Goal: Communication & Community: Share content

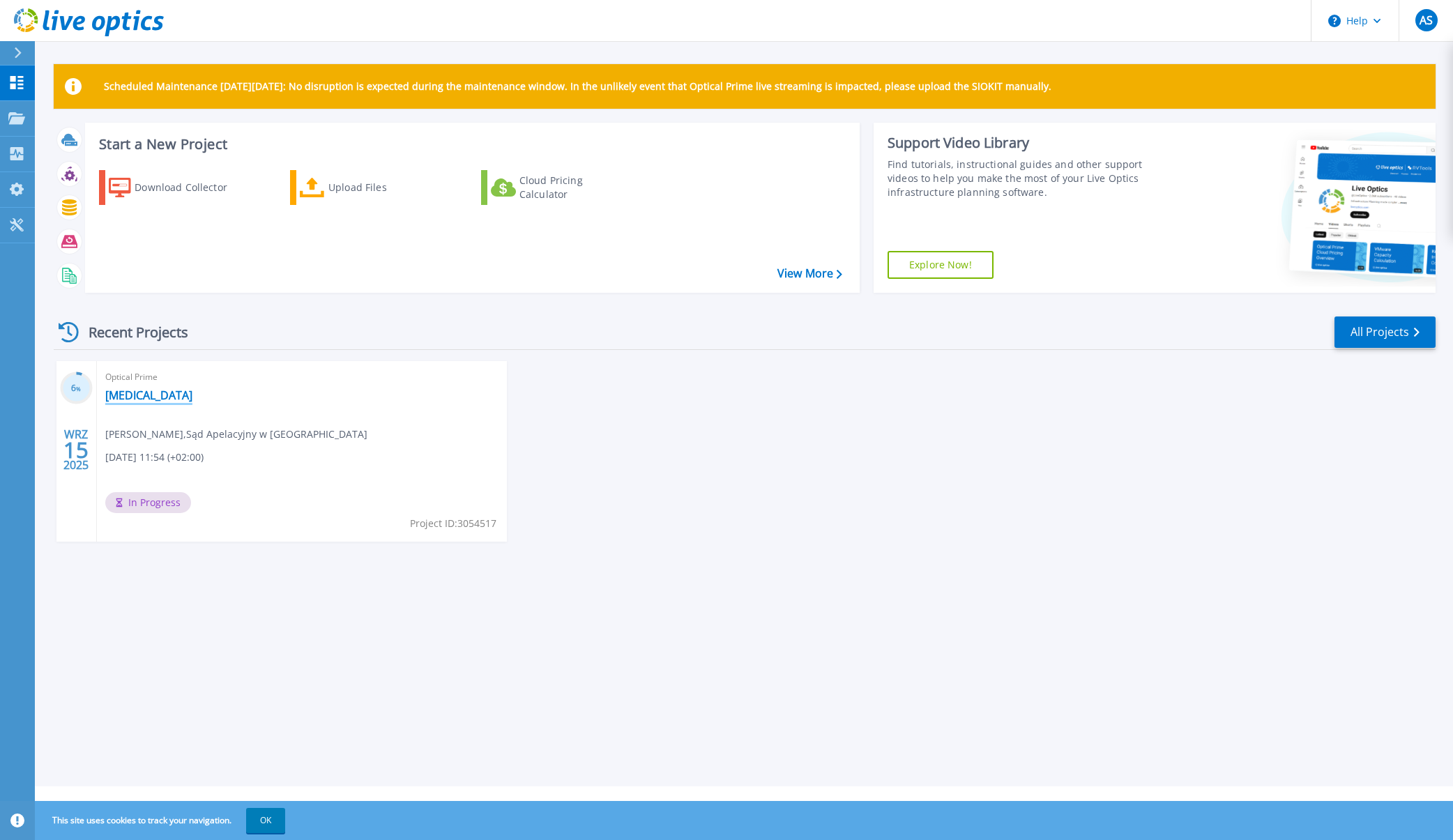
click at [117, 394] on link "[MEDICAL_DATA]" at bounding box center [149, 395] width 87 height 14
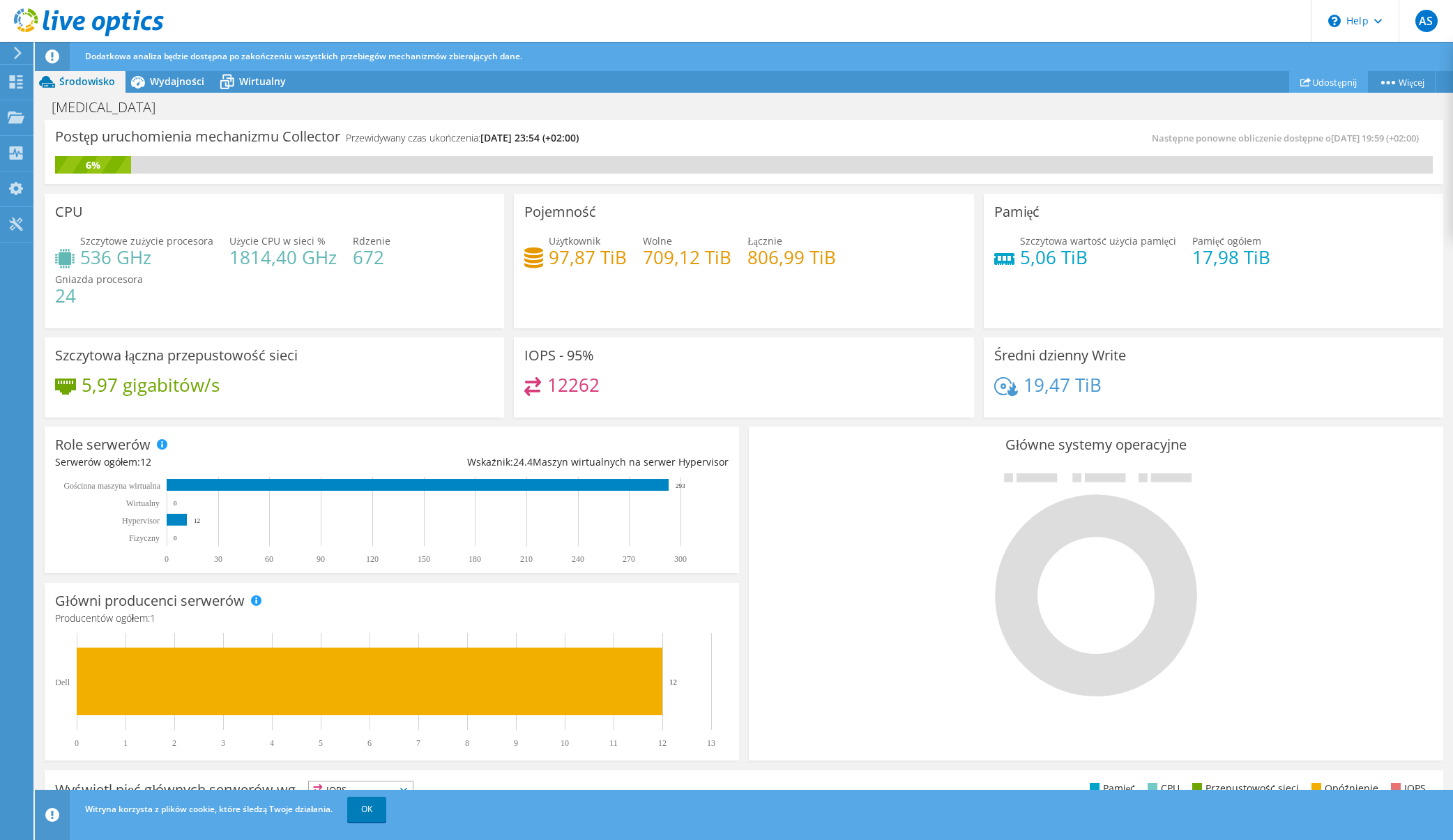
click at [1326, 82] on link "Udostępnij" at bounding box center [1328, 81] width 78 height 22
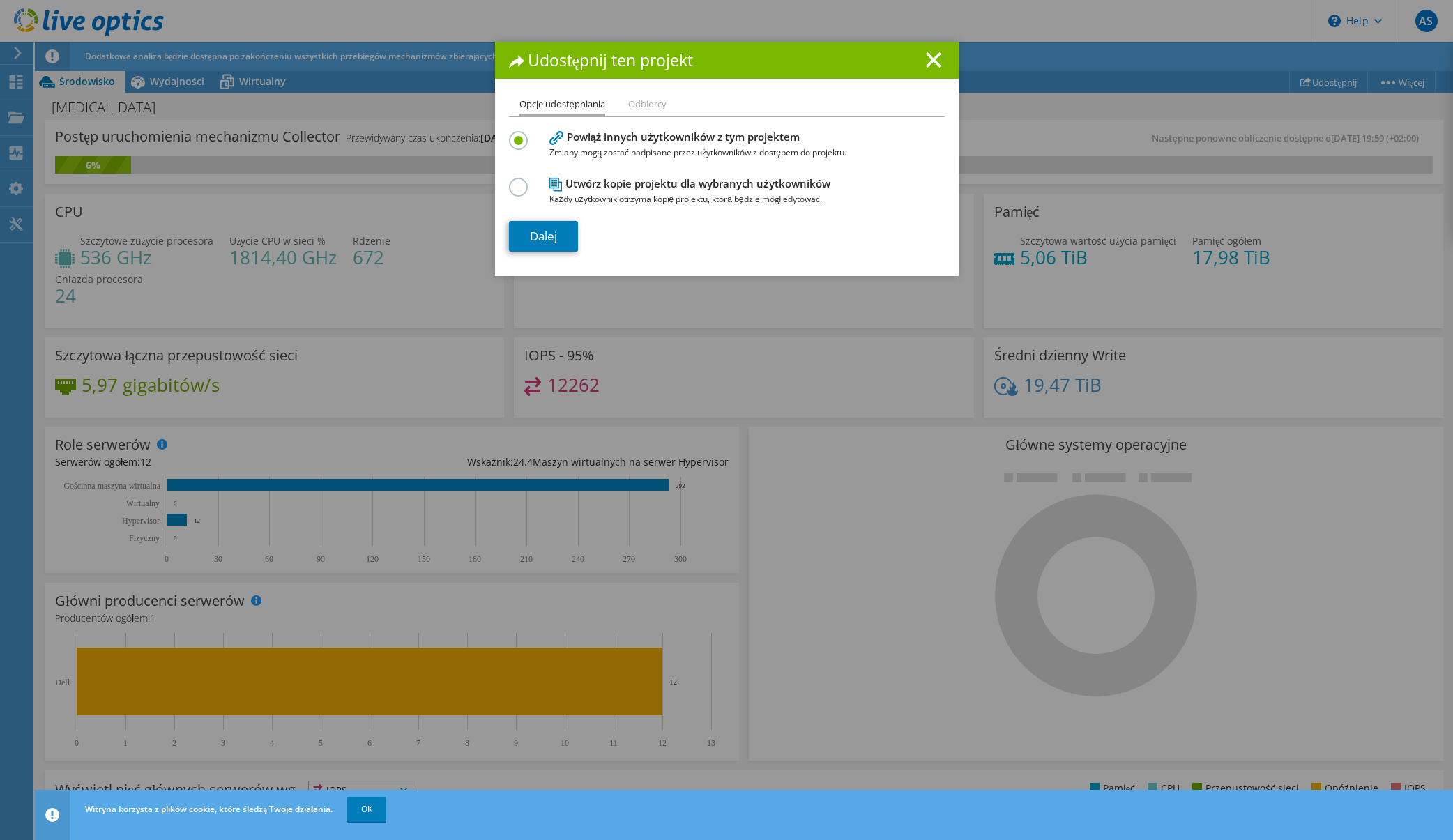
click at [653, 106] on li "Odbiorcy" at bounding box center [647, 105] width 38 height 17
click at [546, 241] on link "Dalej" at bounding box center [543, 236] width 69 height 31
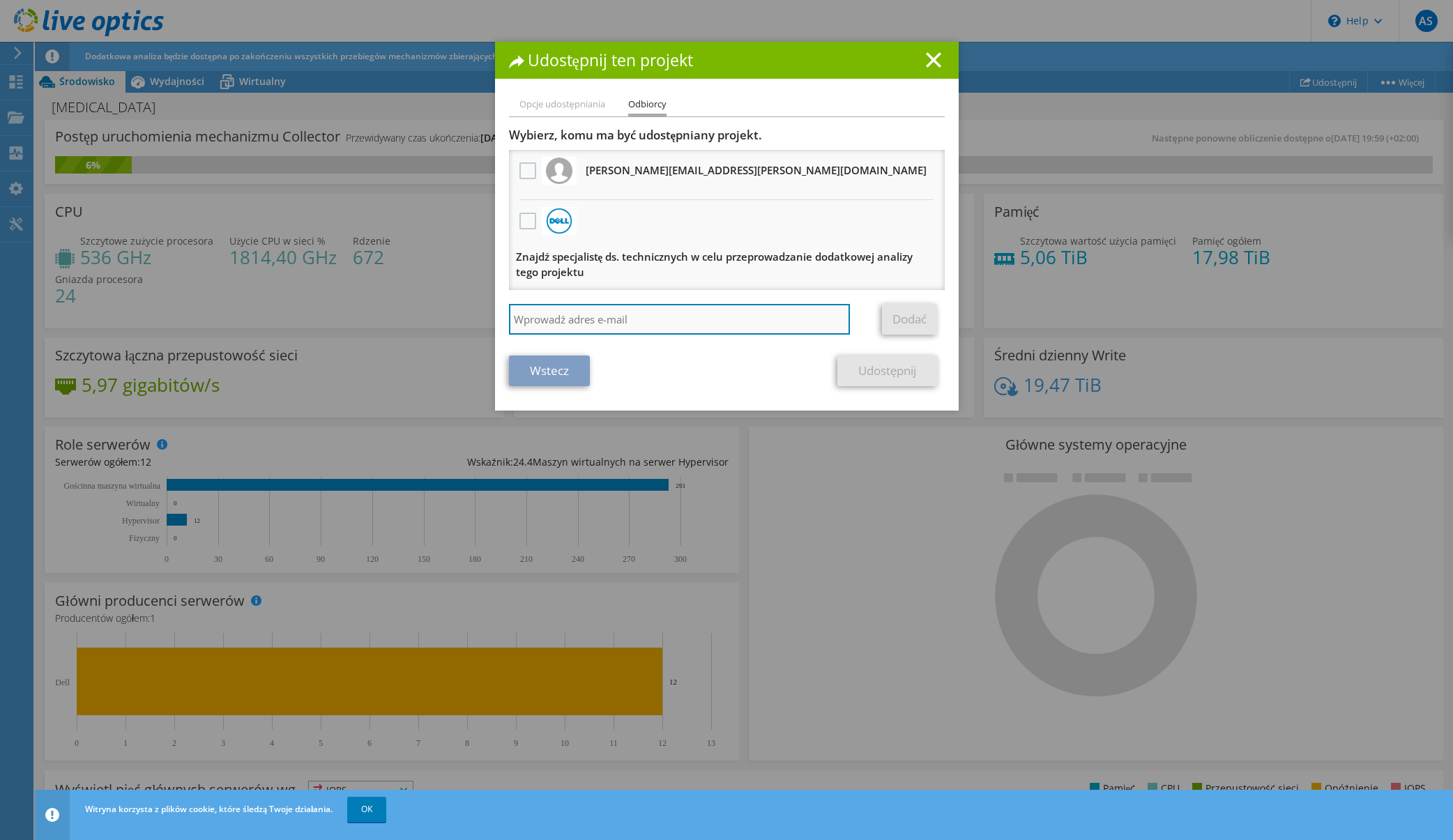
click at [730, 324] on input "search" at bounding box center [679, 319] width 342 height 31
type input "dariusz.juranek@katowice.sa.gov.pl"
click at [899, 315] on link "Dodać" at bounding box center [910, 319] width 55 height 31
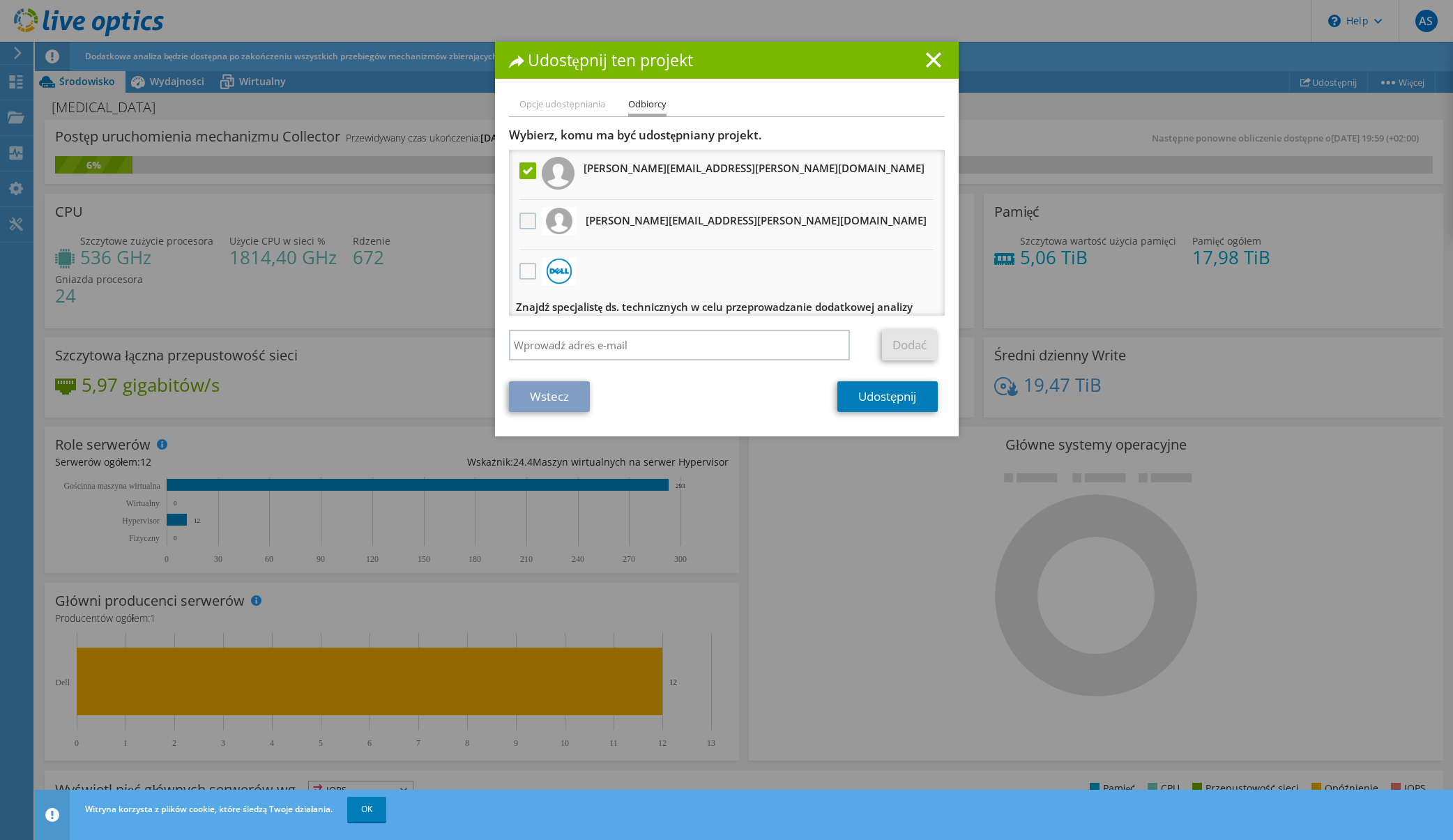
click at [532, 223] on label at bounding box center [529, 221] width 20 height 16
click at [0, 0] on input "checkbox" at bounding box center [0, 0] width 0 height 0
click at [898, 398] on link "Udostępnij" at bounding box center [887, 396] width 99 height 31
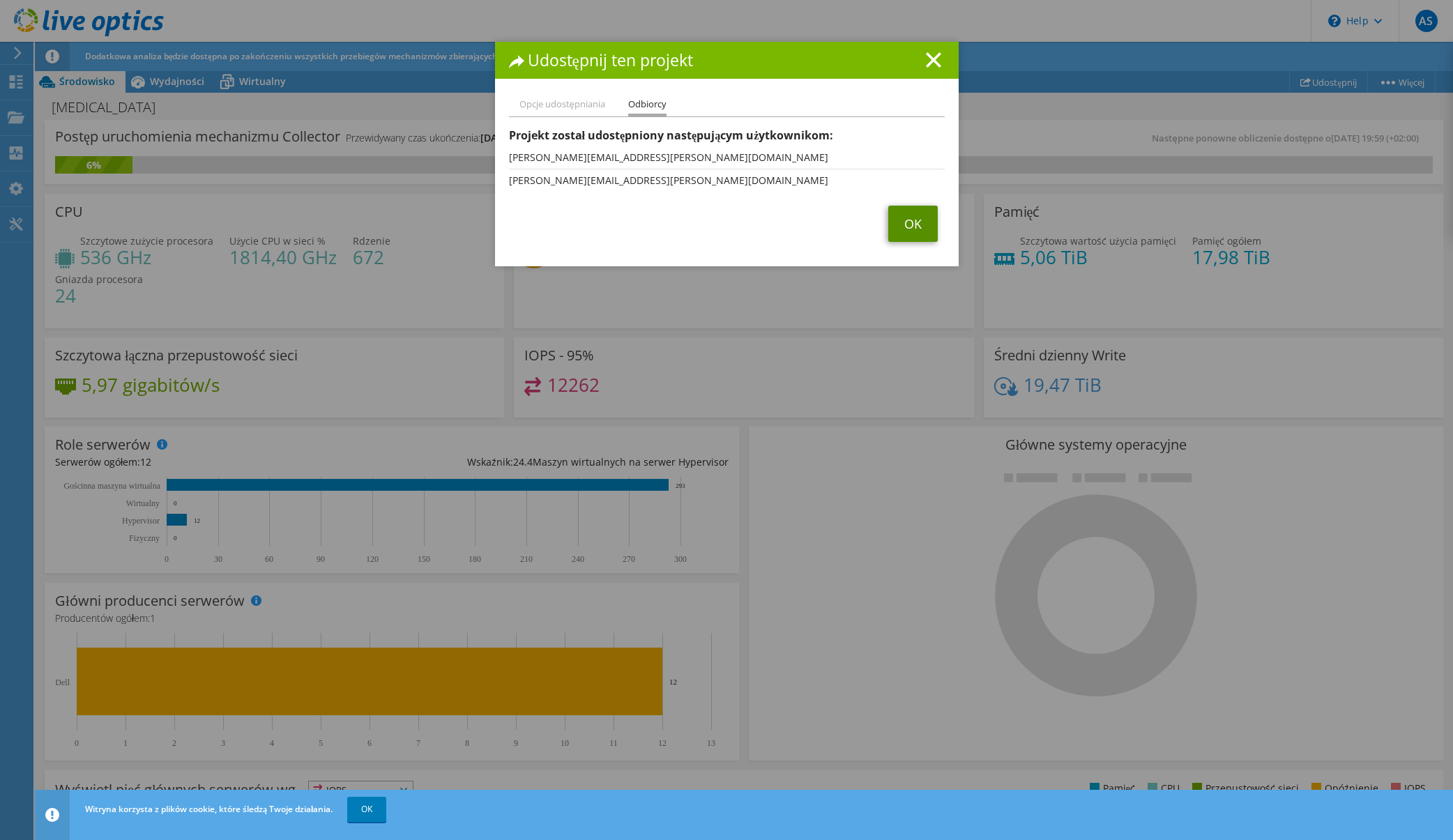
click at [907, 220] on link "OK" at bounding box center [913, 223] width 49 height 37
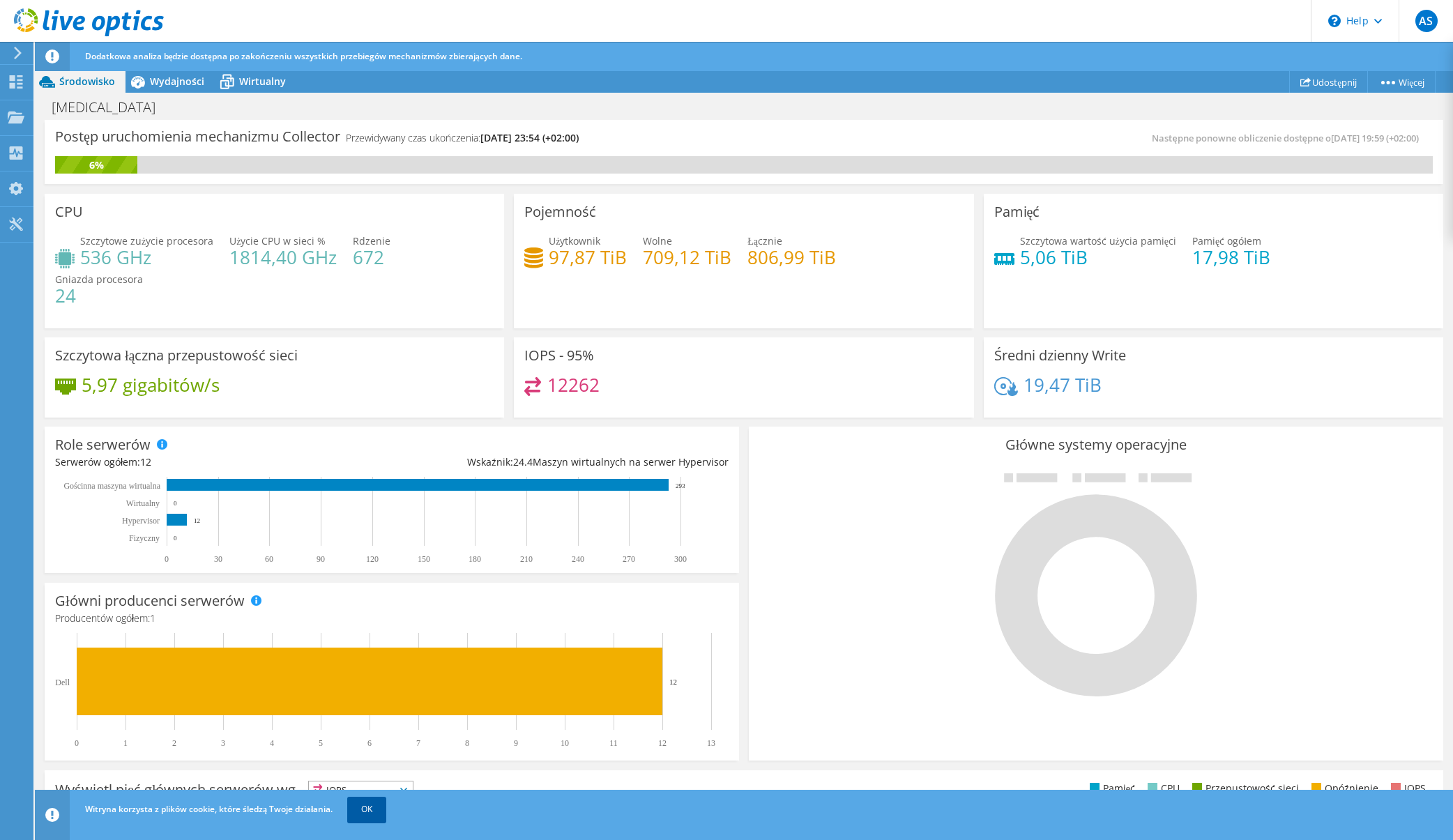
click at [363, 809] on link "OK" at bounding box center [367, 809] width 39 height 25
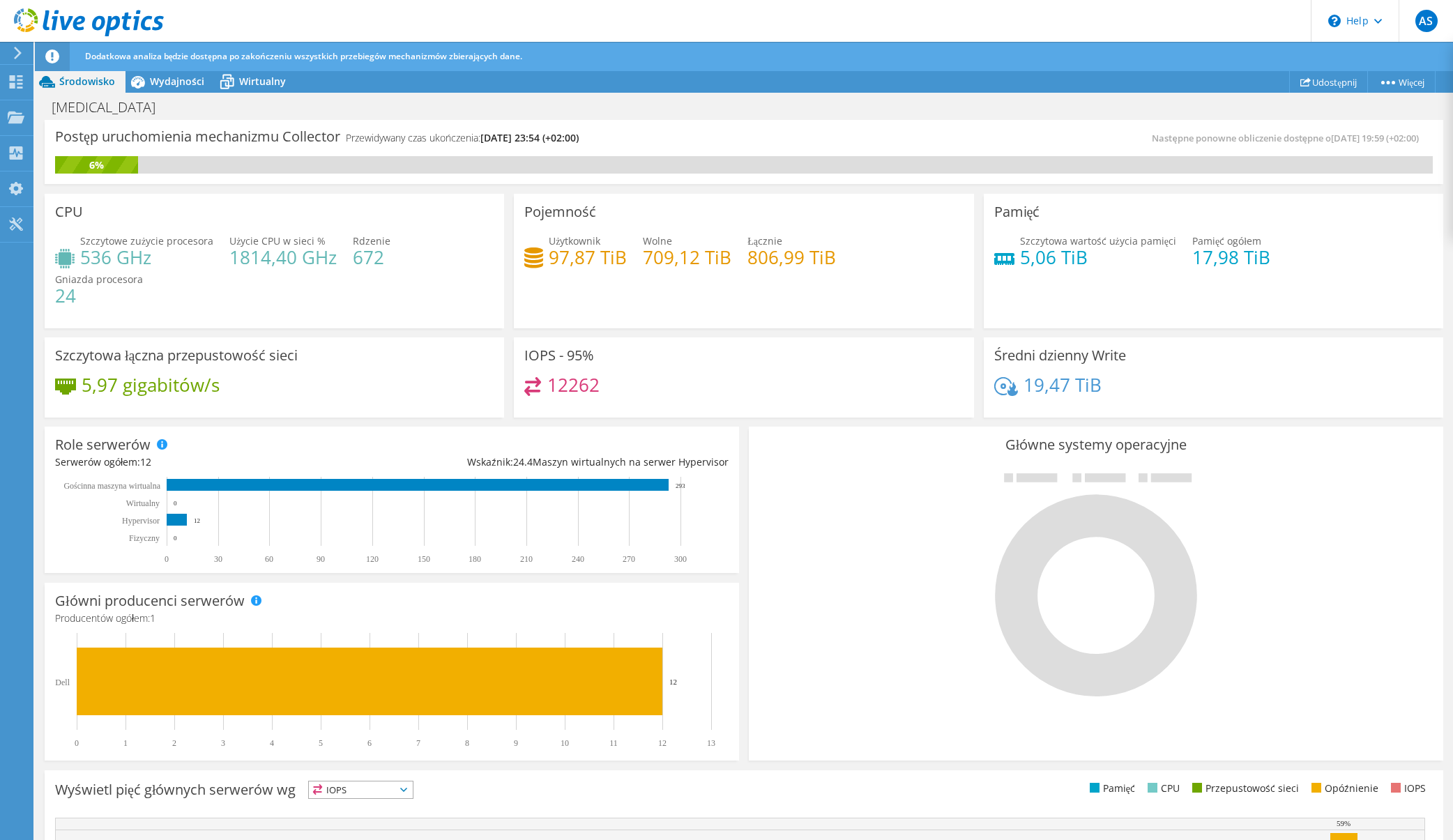
scroll to position [211, 0]
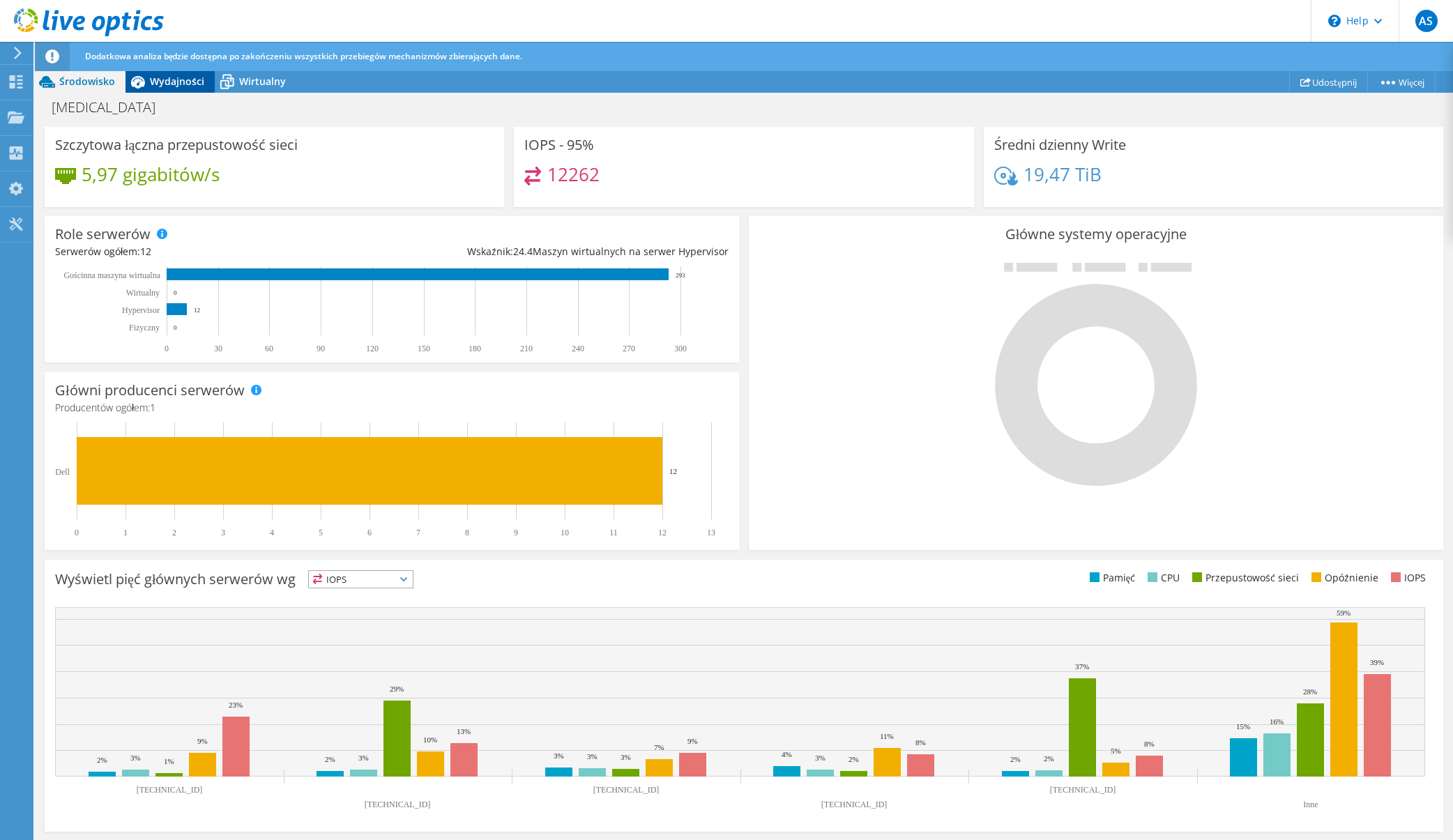
click at [175, 79] on span "Wydajności" at bounding box center [177, 81] width 55 height 13
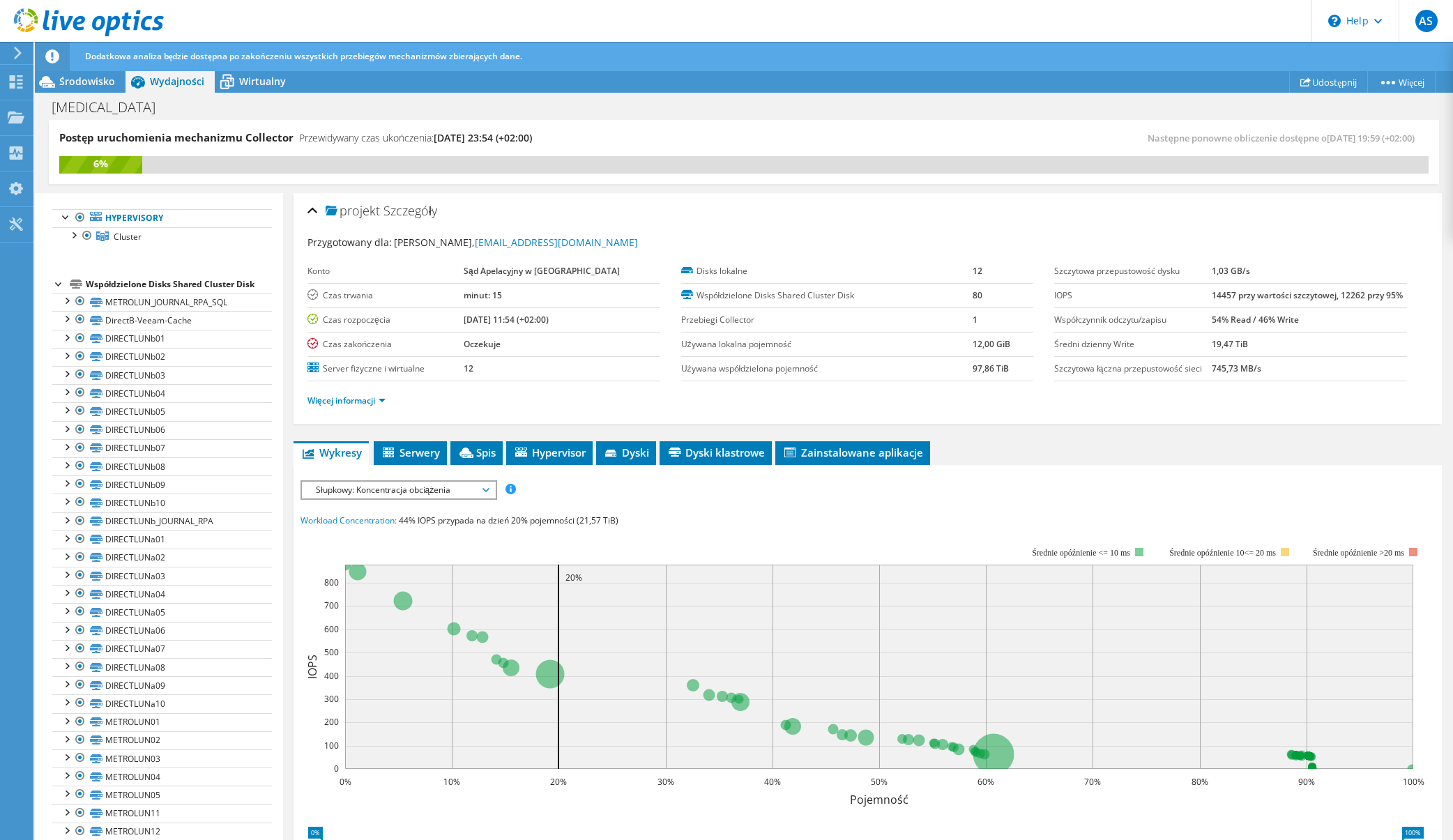
scroll to position [0, 0]
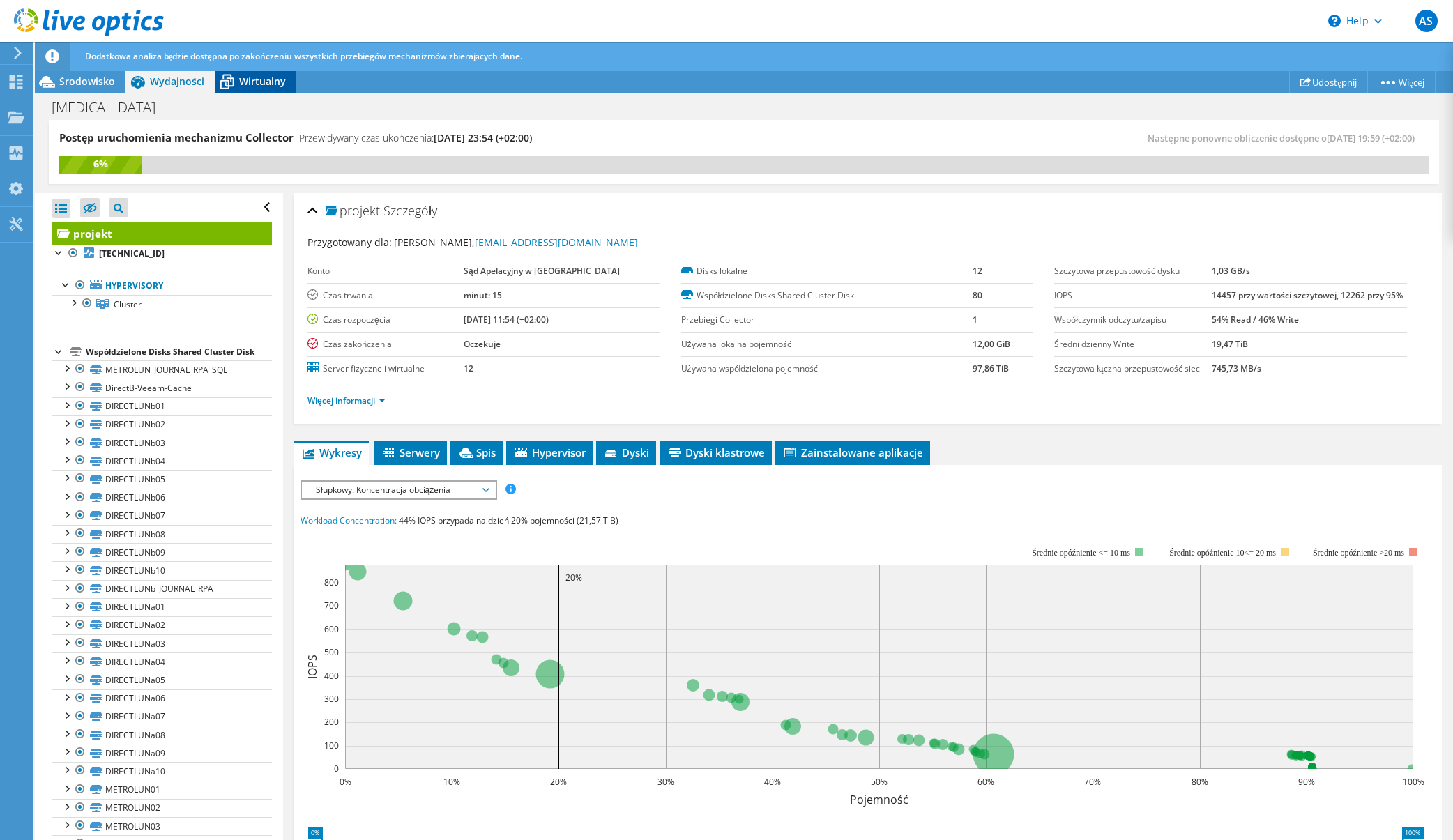
click at [256, 81] on span "Wirtualny" at bounding box center [262, 81] width 47 height 13
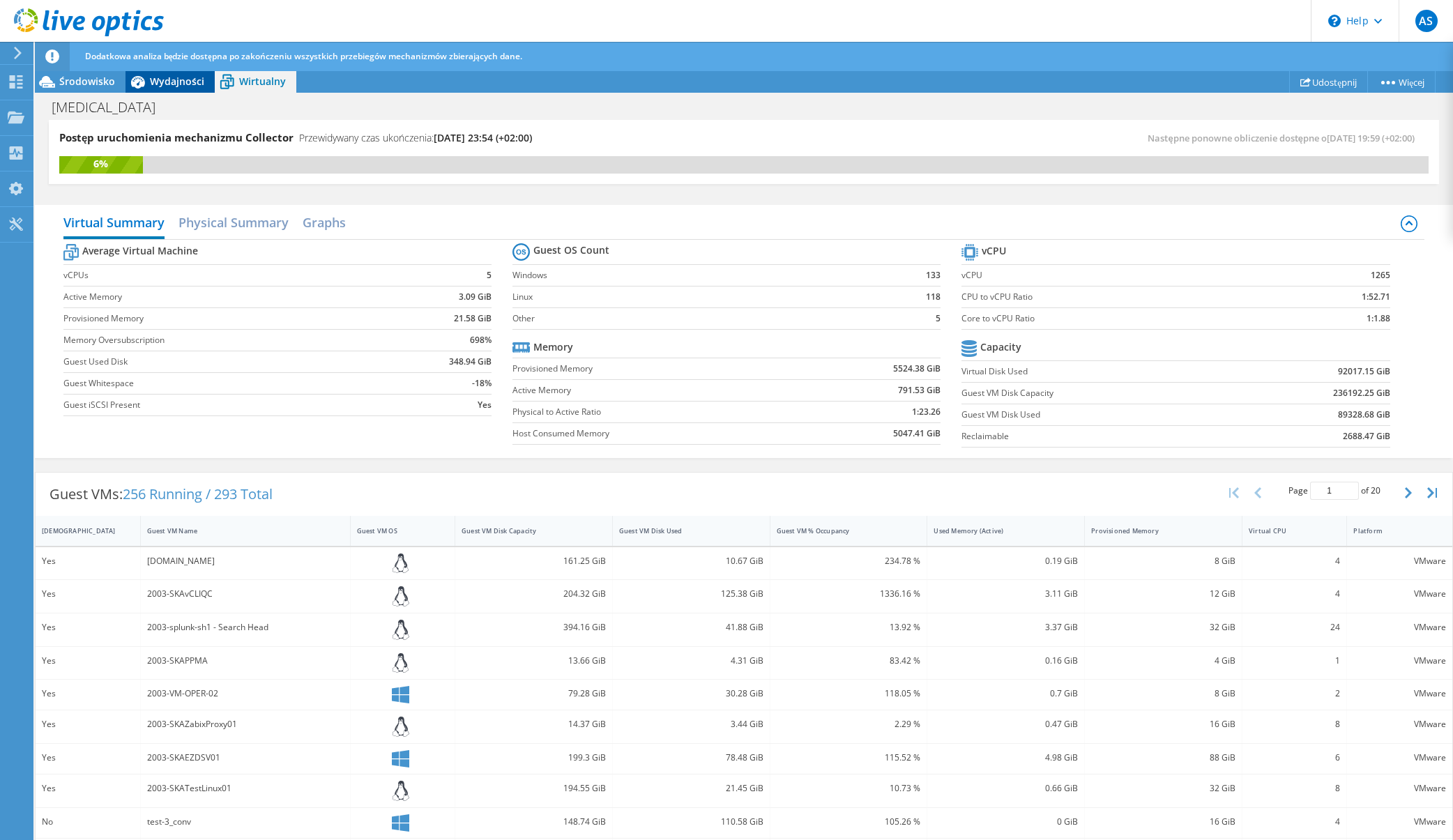
click at [173, 84] on span "Wydajności" at bounding box center [177, 81] width 55 height 13
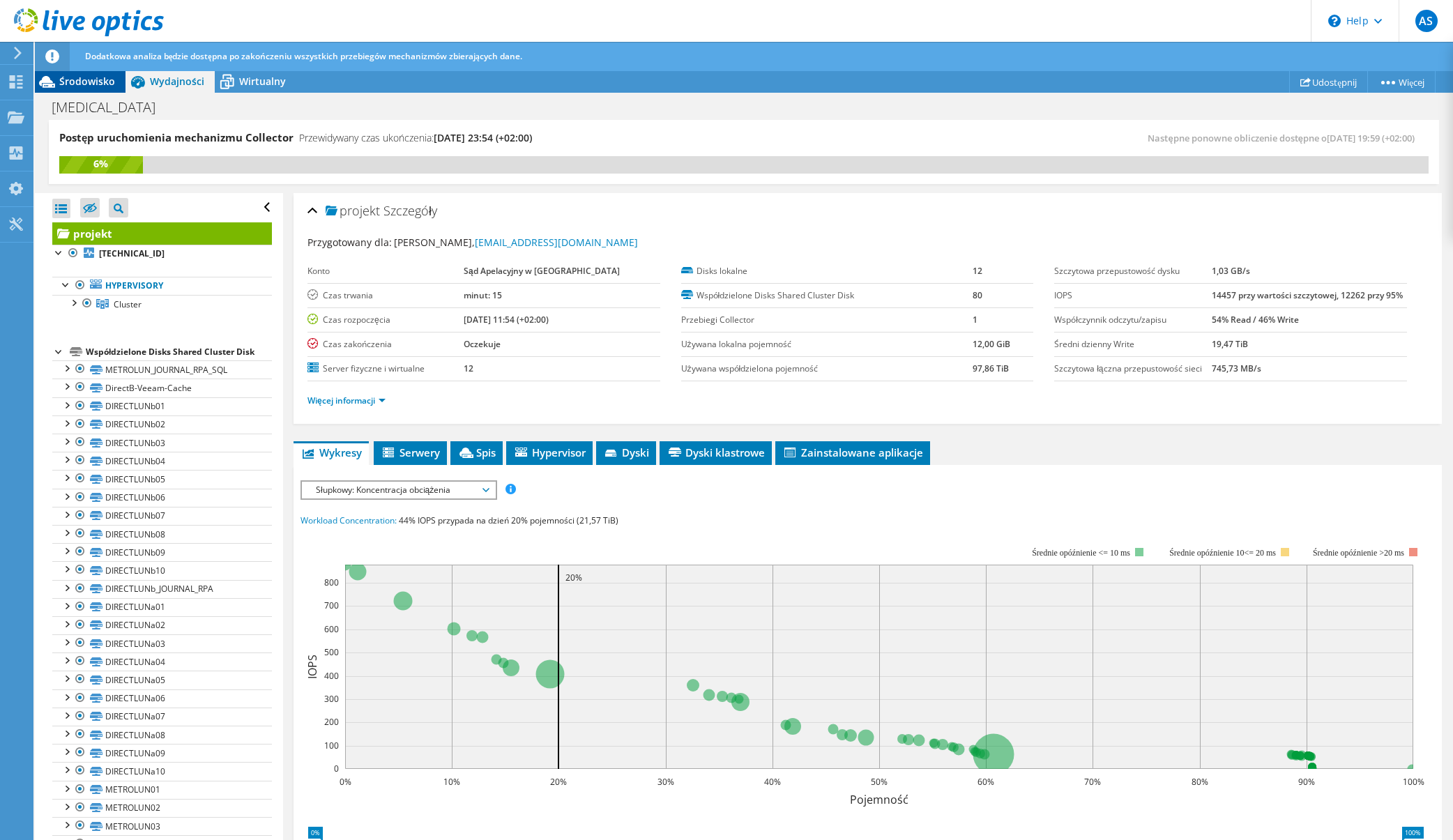
click at [78, 78] on span "Środowisko" at bounding box center [87, 81] width 56 height 13
